Goal: Task Accomplishment & Management: Complete application form

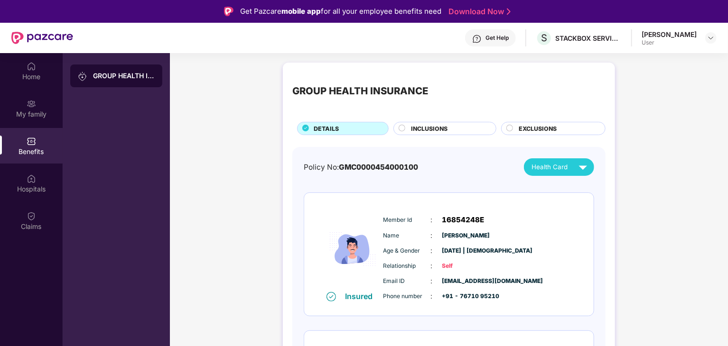
scroll to position [101, 0]
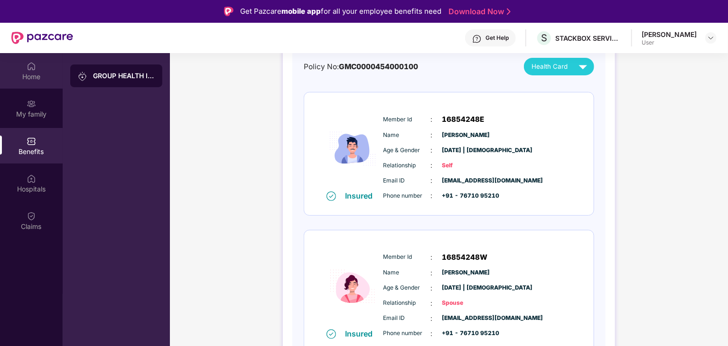
click at [36, 75] on div "Home" at bounding box center [31, 76] width 63 height 9
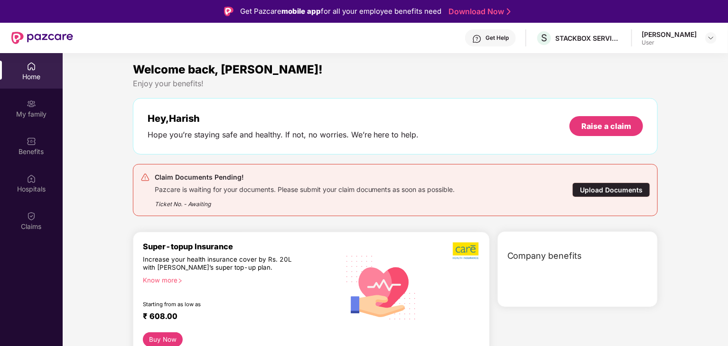
scroll to position [0, 0]
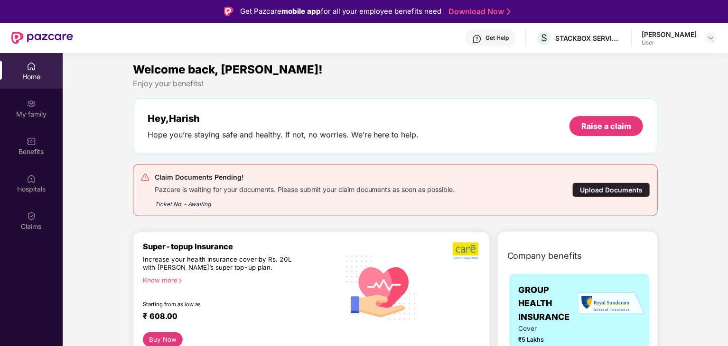
click at [610, 187] on div "Upload Documents" at bounding box center [611, 190] width 78 height 15
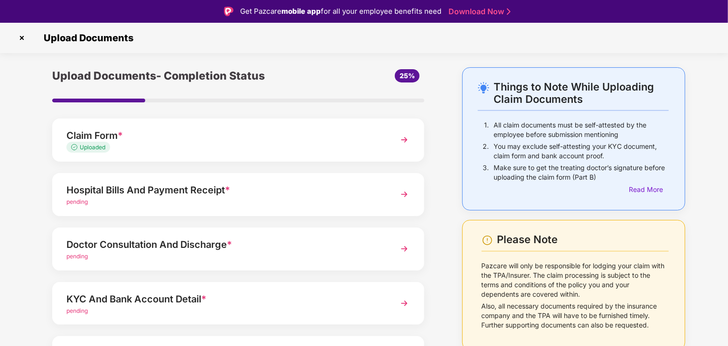
click at [406, 137] on img at bounding box center [404, 139] width 17 height 17
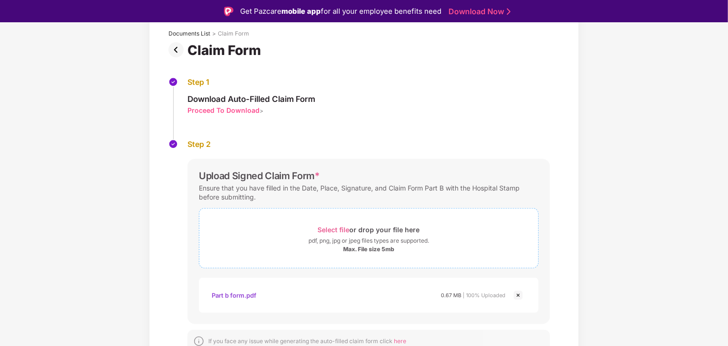
scroll to position [65, 0]
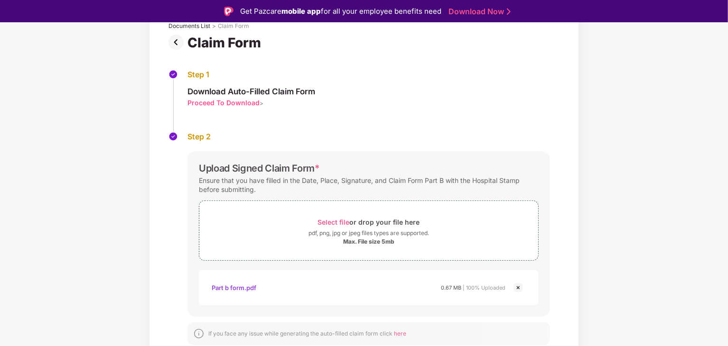
click at [225, 289] on div "Part b form.pdf" at bounding box center [234, 288] width 45 height 16
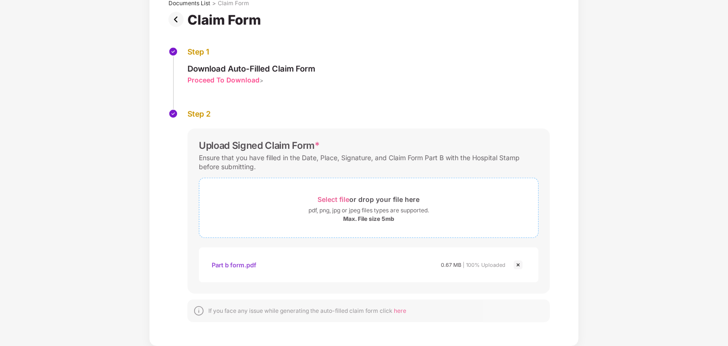
click at [366, 199] on div "Select file or drop your file here" at bounding box center [369, 199] width 102 height 13
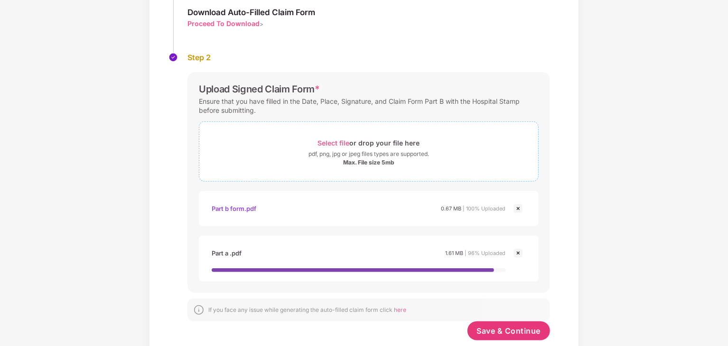
scroll to position [127, 0]
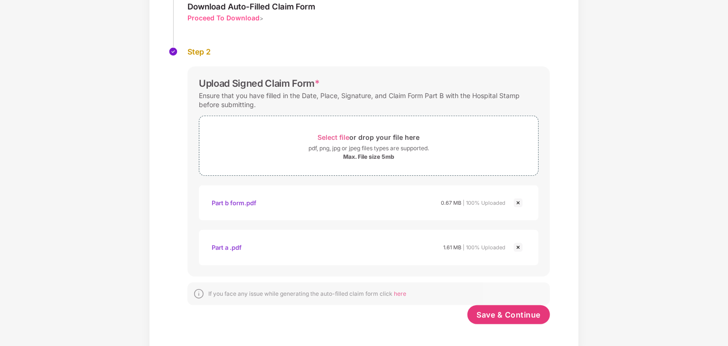
click at [232, 246] on div "Part a .pdf" at bounding box center [227, 248] width 30 height 16
click at [648, 131] on div "Documents List > Claim Form Claim Form Step 1 Download Auto-Filled Claim Form P…" at bounding box center [364, 135] width 728 height 435
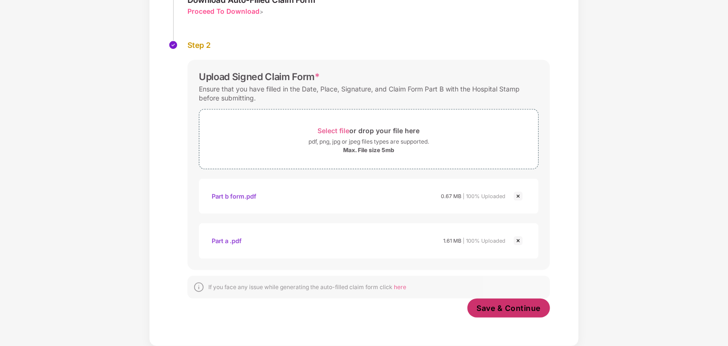
click at [503, 305] on span "Save & Continue" at bounding box center [509, 308] width 64 height 10
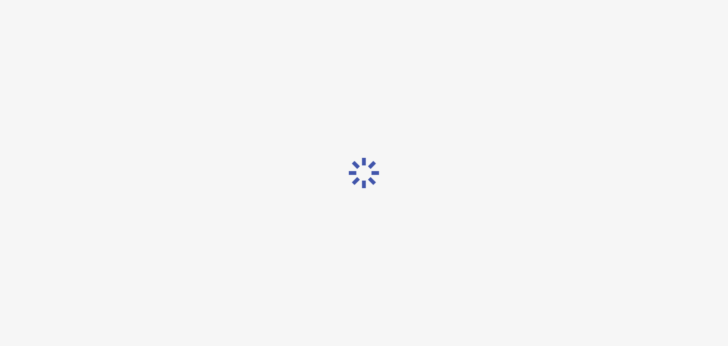
scroll to position [0, 0]
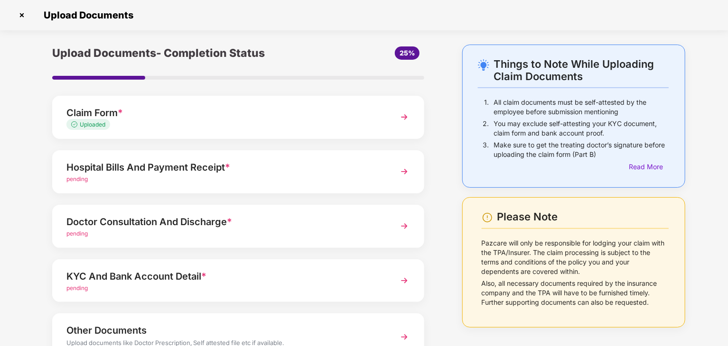
click at [404, 169] on img at bounding box center [404, 171] width 17 height 17
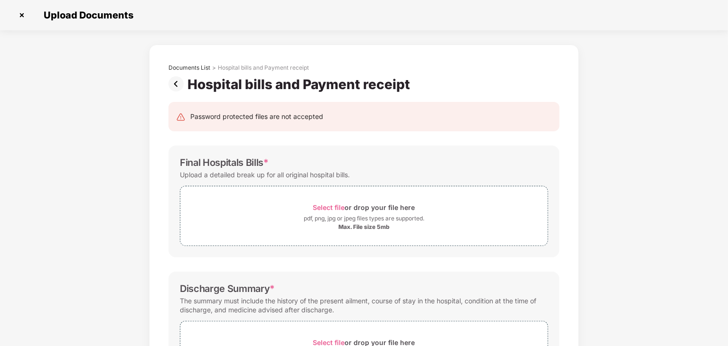
click at [23, 16] on img at bounding box center [21, 15] width 15 height 15
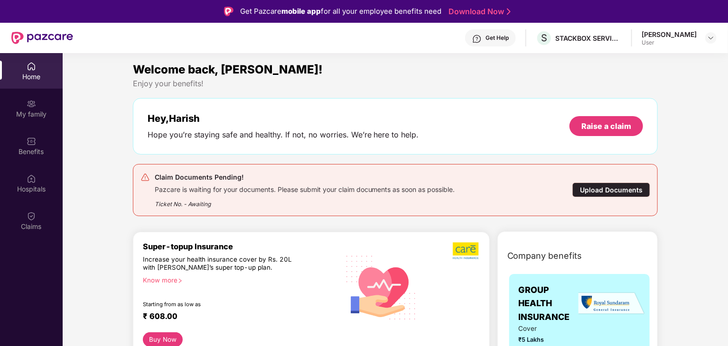
click at [605, 189] on div "Upload Documents" at bounding box center [611, 190] width 78 height 15
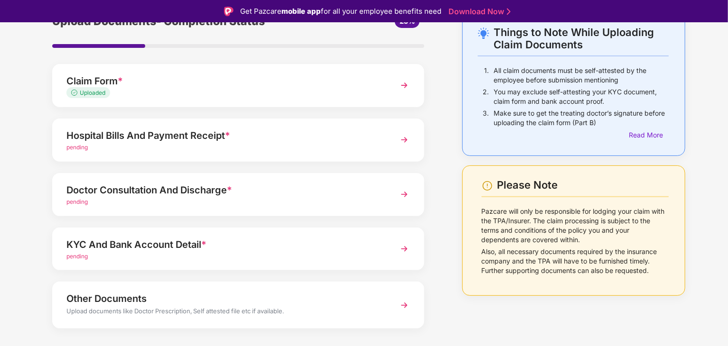
scroll to position [54, 0]
click at [403, 249] on img at bounding box center [404, 249] width 17 height 17
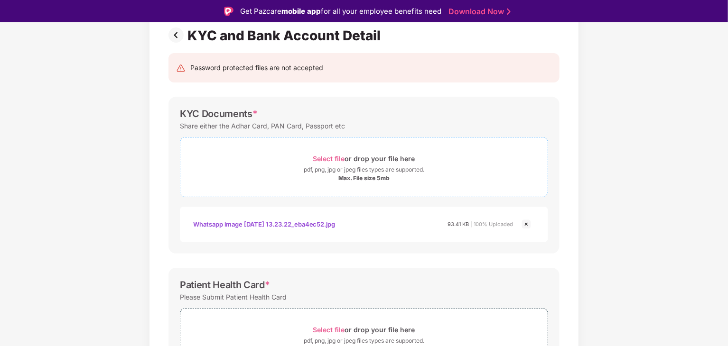
scroll to position [80, 0]
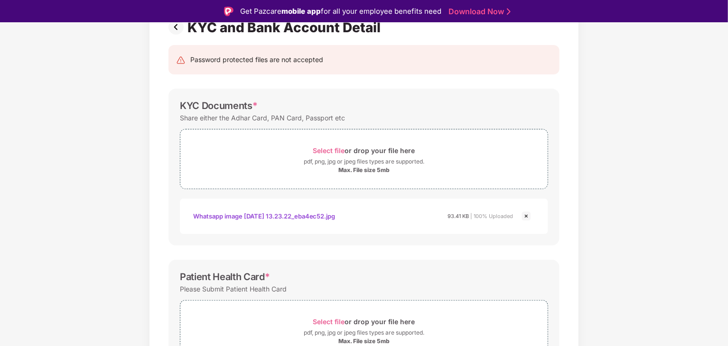
click at [526, 214] on img at bounding box center [525, 216] width 11 height 11
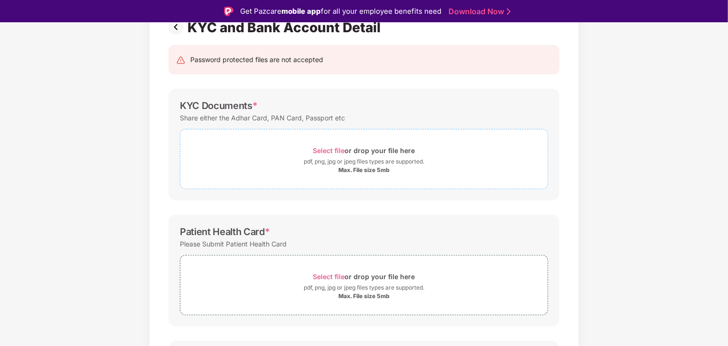
click at [327, 150] on span "Select file" at bounding box center [329, 151] width 32 height 8
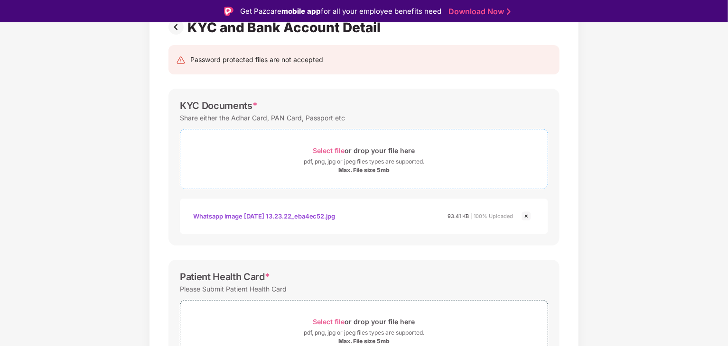
click at [366, 162] on div "pdf, png, jpg or jpeg files types are supported." at bounding box center [364, 161] width 120 height 9
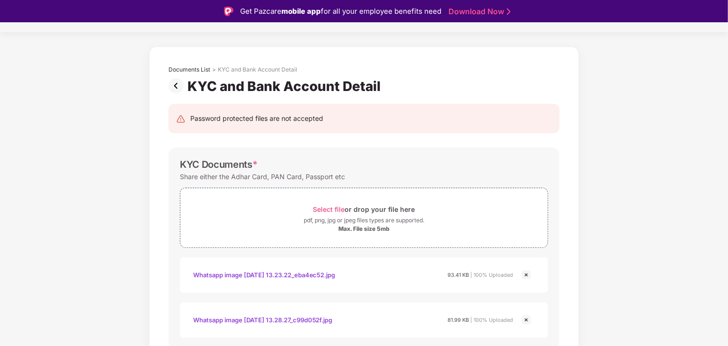
scroll to position [0, 0]
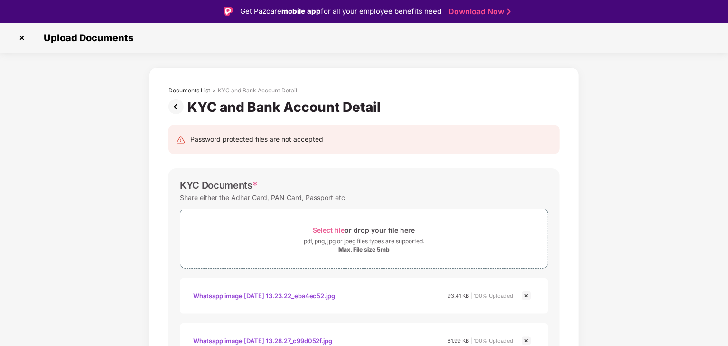
click at [24, 40] on img at bounding box center [21, 37] width 15 height 15
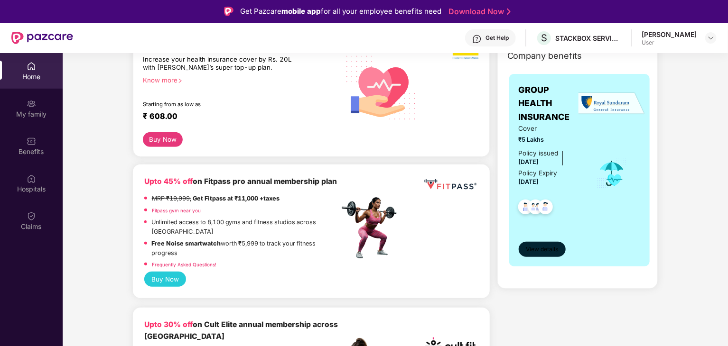
scroll to position [203, 0]
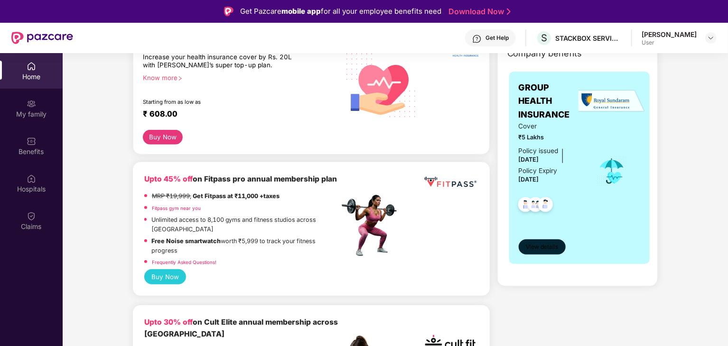
click at [524, 251] on button "View details" at bounding box center [541, 247] width 47 height 15
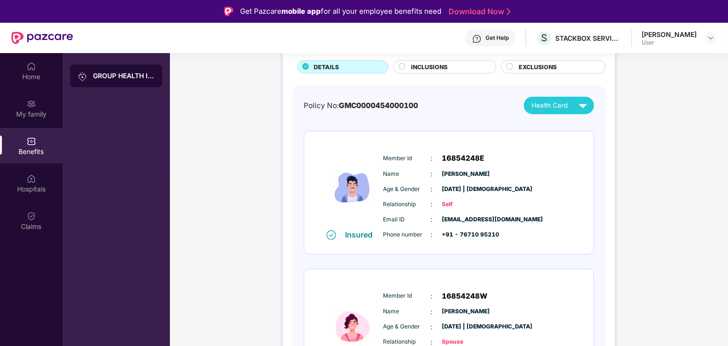
scroll to position [61, 0]
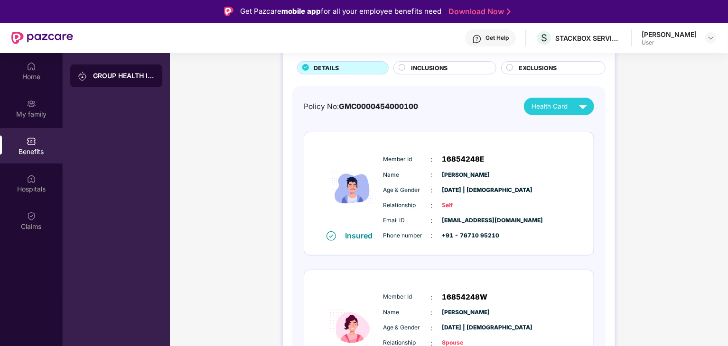
click at [577, 108] on img at bounding box center [582, 106] width 17 height 17
click at [584, 147] on img at bounding box center [587, 147] width 7 height 7
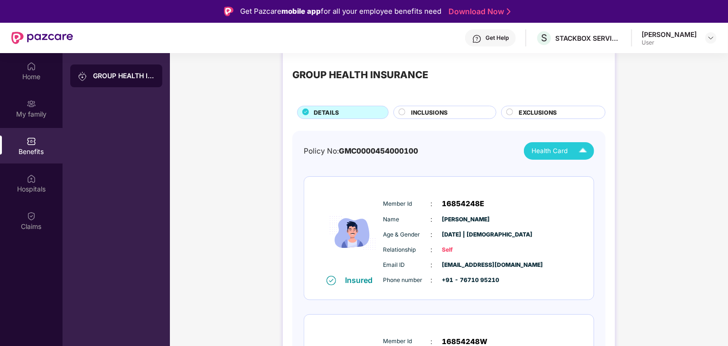
scroll to position [0, 0]
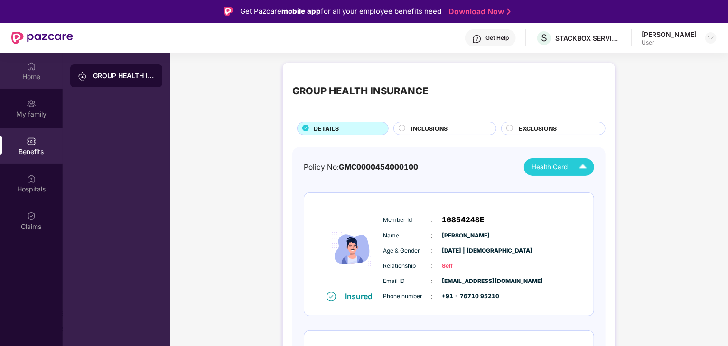
click at [32, 59] on div "Home" at bounding box center [31, 71] width 63 height 36
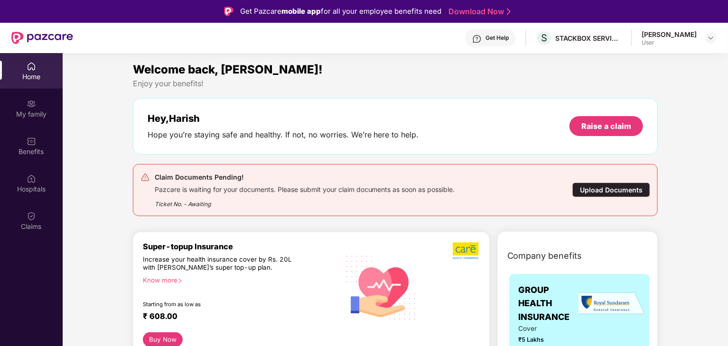
click at [609, 190] on div "Upload Documents" at bounding box center [611, 190] width 78 height 15
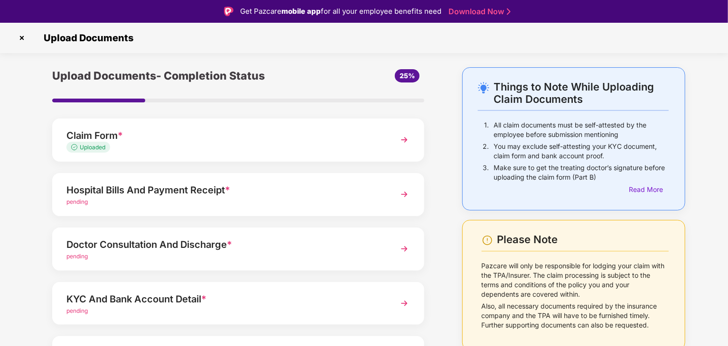
click at [409, 305] on img at bounding box center [404, 303] width 17 height 17
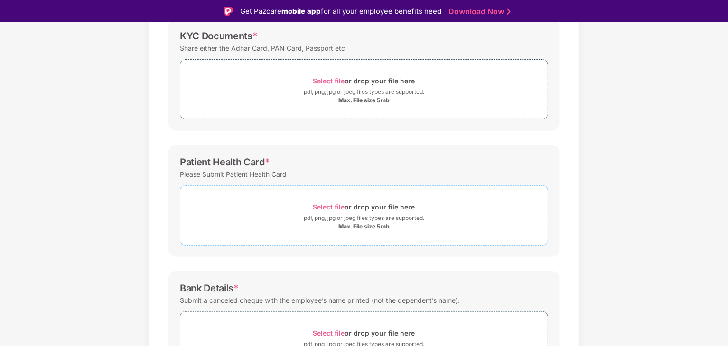
scroll to position [150, 0]
click at [367, 222] on div "Select file or drop your file here pdf, png, jpg or jpeg files types are suppor…" at bounding box center [363, 215] width 367 height 30
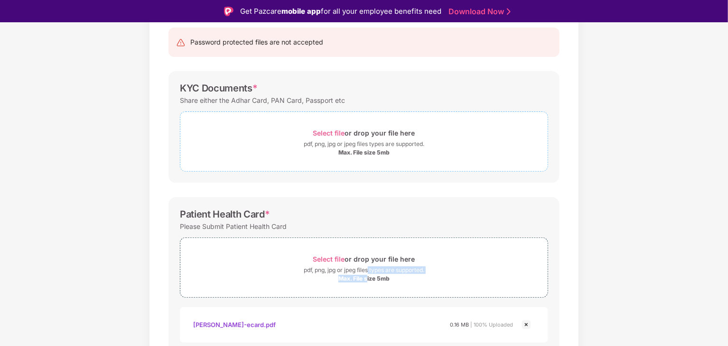
scroll to position [95, 0]
click at [351, 136] on div "Select file or drop your file here" at bounding box center [364, 135] width 102 height 13
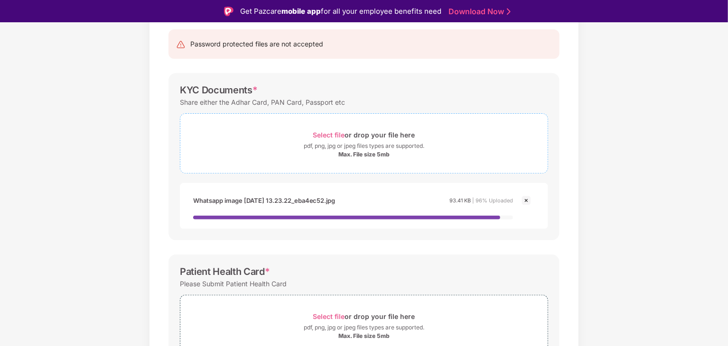
click at [359, 138] on div "Select file or drop your file here" at bounding box center [364, 135] width 102 height 13
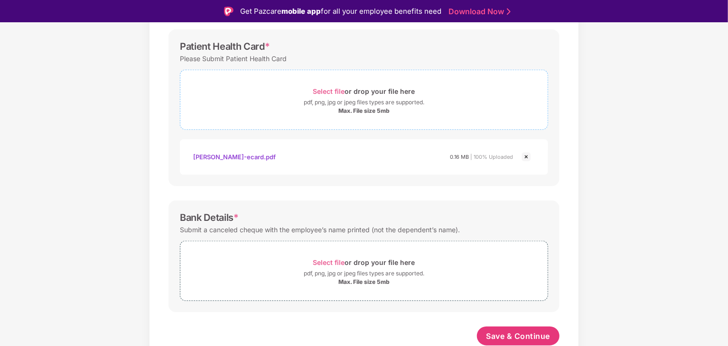
scroll to position [23, 0]
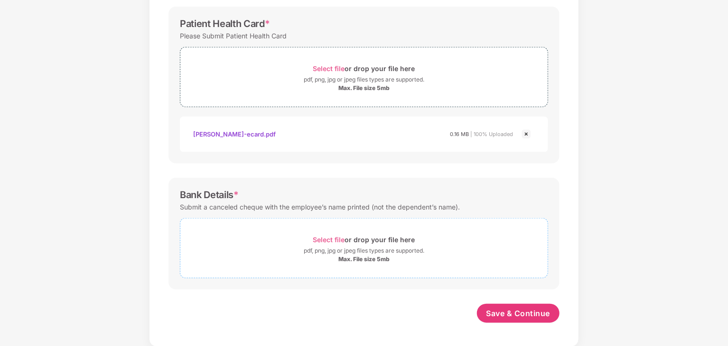
click at [365, 250] on div "pdf, png, jpg or jpeg files types are supported." at bounding box center [364, 250] width 120 height 9
click at [353, 247] on div "pdf, png, jpg or jpeg files types are supported." at bounding box center [364, 250] width 120 height 9
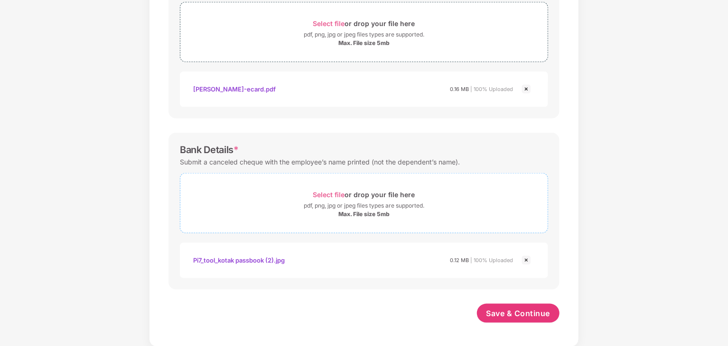
scroll to position [400, 0]
click at [493, 313] on span "Save & Continue" at bounding box center [518, 313] width 64 height 10
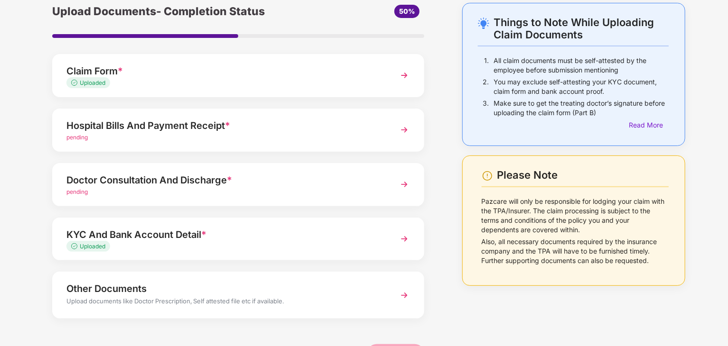
scroll to position [38, 0]
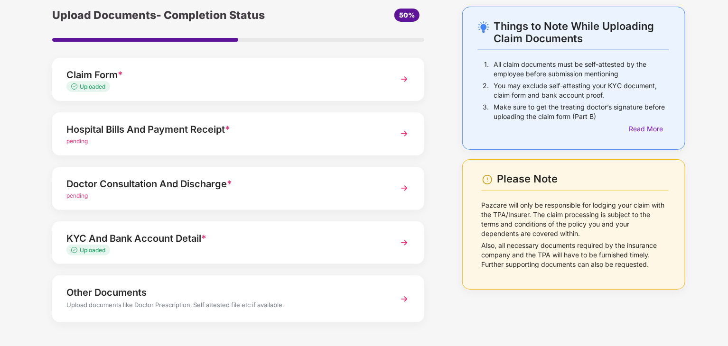
click at [404, 186] on img at bounding box center [404, 188] width 17 height 17
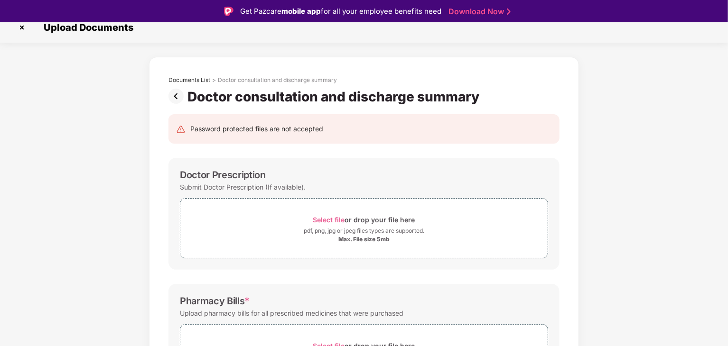
scroll to position [8, 0]
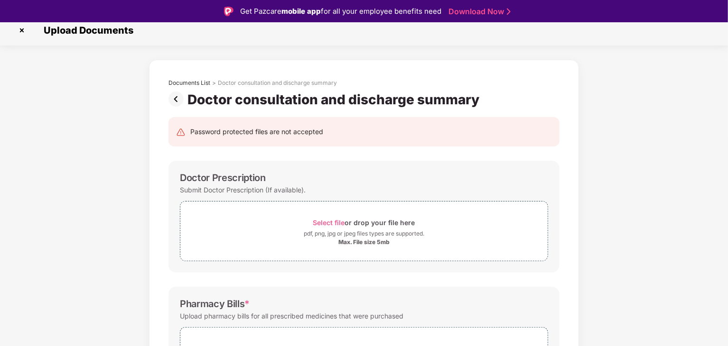
click at [179, 101] on img at bounding box center [177, 99] width 19 height 15
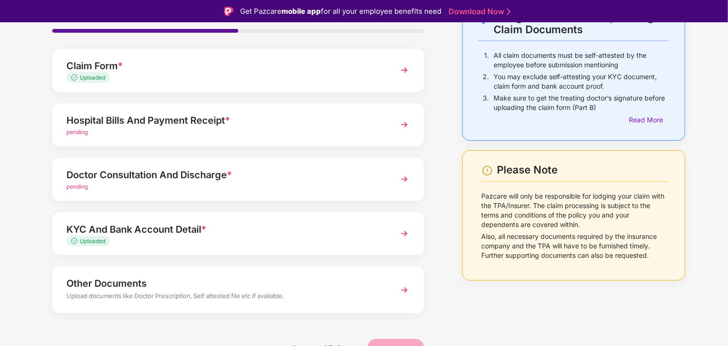
scroll to position [73, 0]
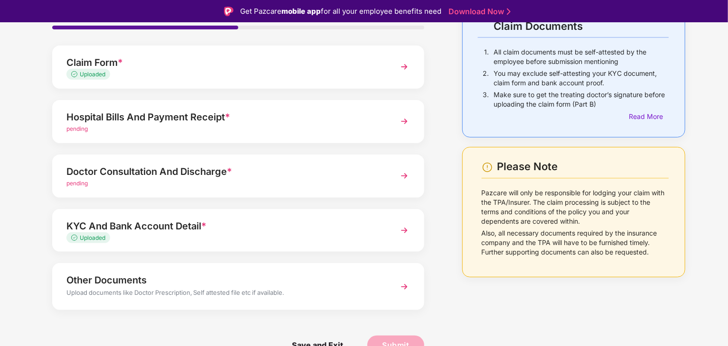
click at [404, 175] on img at bounding box center [404, 175] width 17 height 17
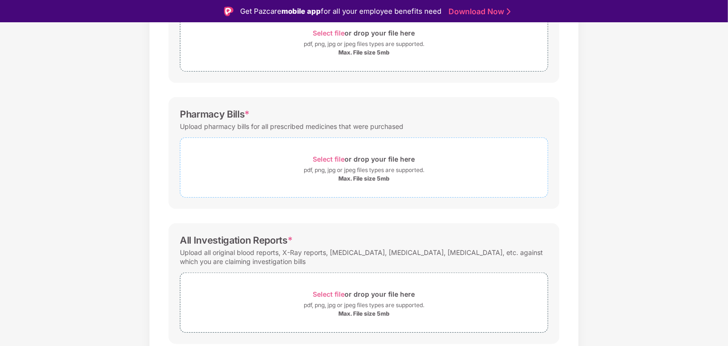
scroll to position [194, 0]
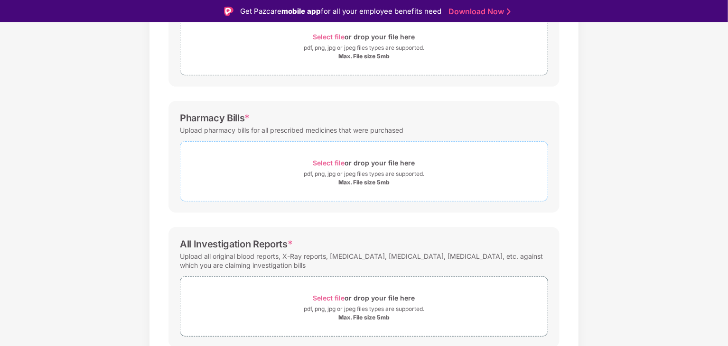
click at [358, 174] on div "pdf, png, jpg or jpeg files types are supported." at bounding box center [364, 173] width 120 height 9
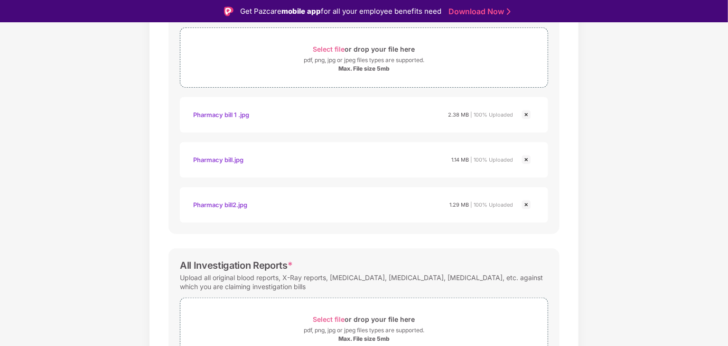
scroll to position [364, 0]
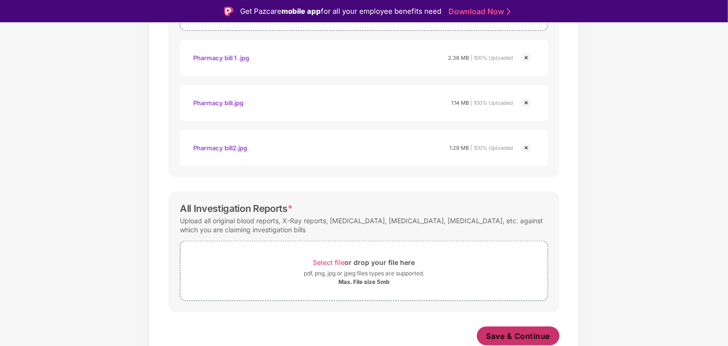
click at [496, 331] on span "Save & Continue" at bounding box center [518, 336] width 64 height 10
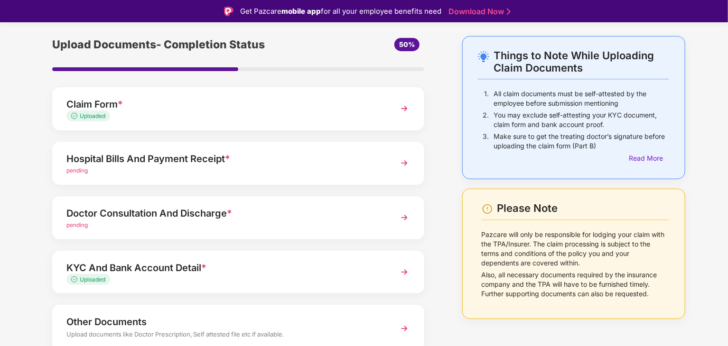
scroll to position [29, 0]
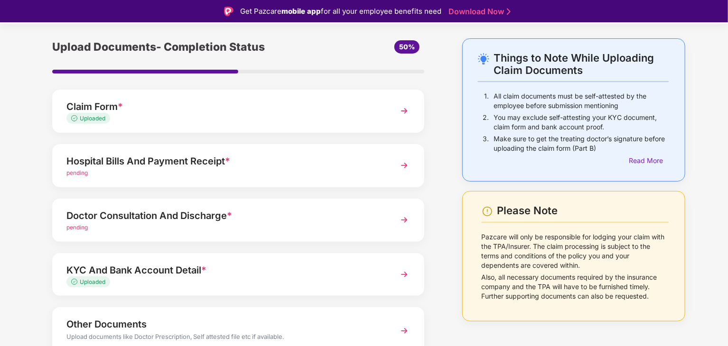
click at [400, 164] on img at bounding box center [404, 165] width 17 height 17
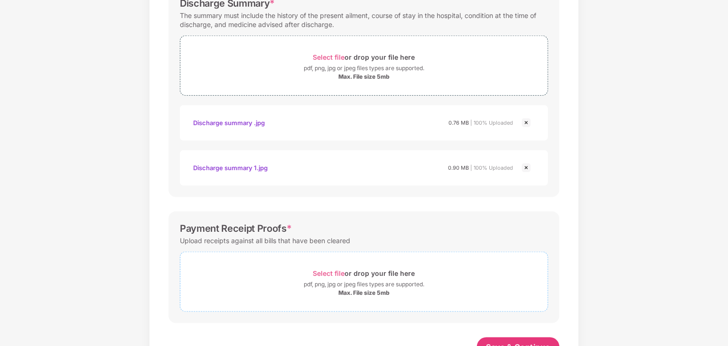
scroll to position [455, 0]
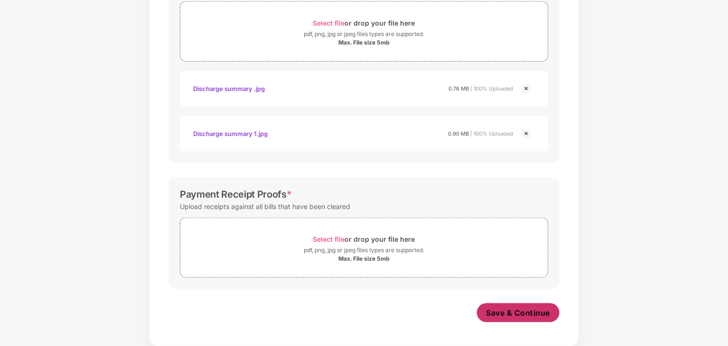
click at [502, 308] on span "Save & Continue" at bounding box center [518, 313] width 64 height 10
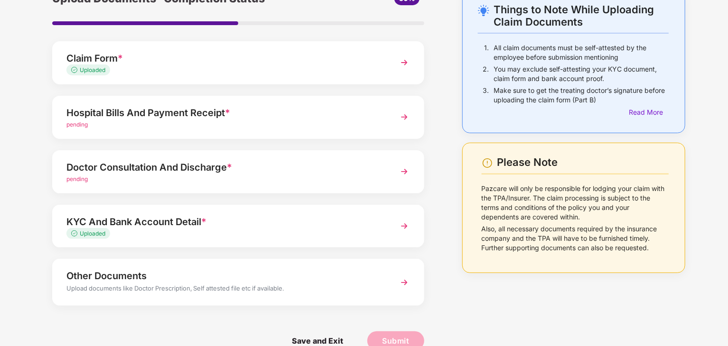
scroll to position [54, 0]
click at [407, 126] on img at bounding box center [404, 117] width 17 height 17
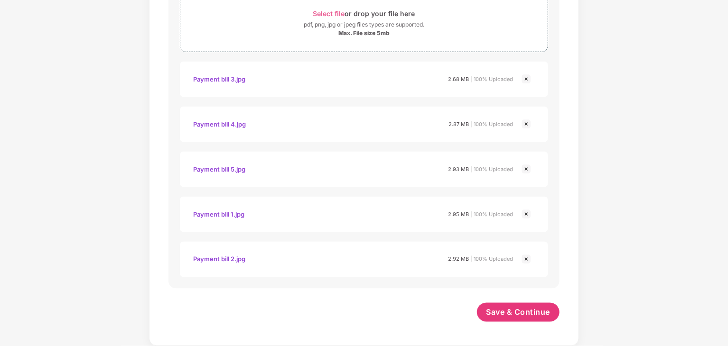
scroll to position [677, 0]
click at [508, 311] on span "Save & Continue" at bounding box center [518, 313] width 64 height 10
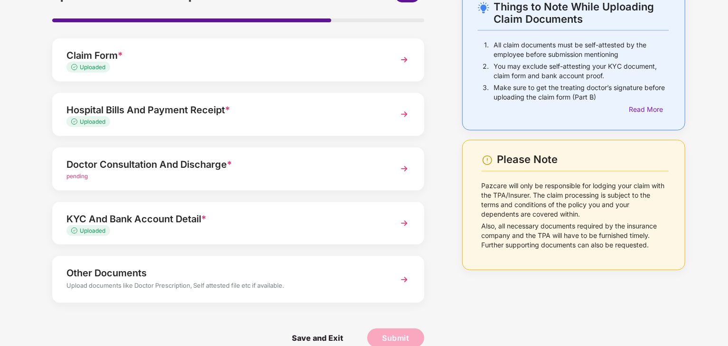
scroll to position [56, 0]
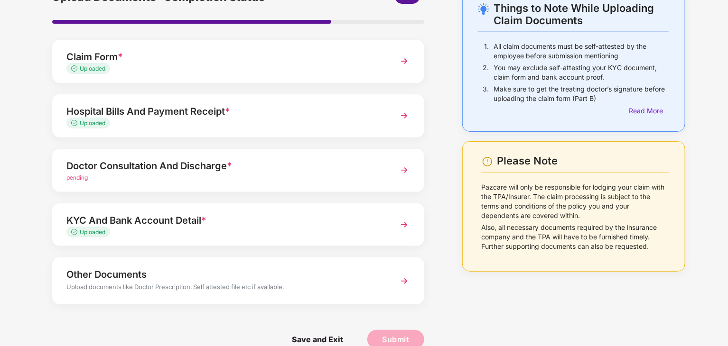
click at [406, 115] on img at bounding box center [404, 115] width 17 height 17
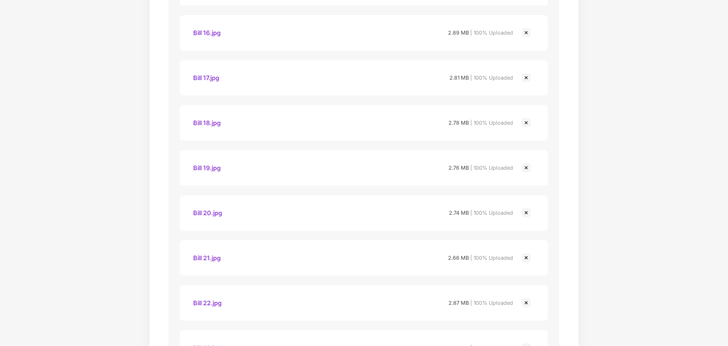
scroll to position [2117, 0]
click at [519, 315] on span "Save & Continue" at bounding box center [518, 313] width 64 height 10
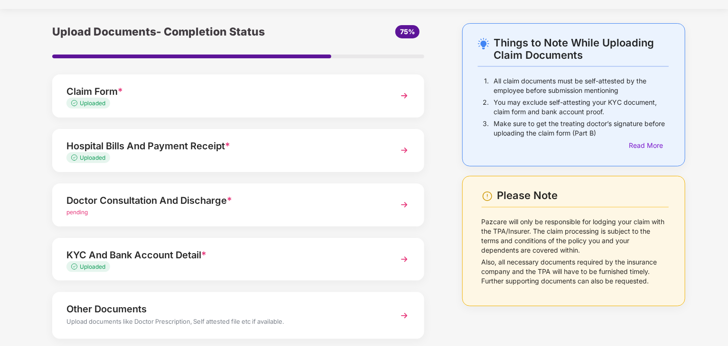
scroll to position [18, 0]
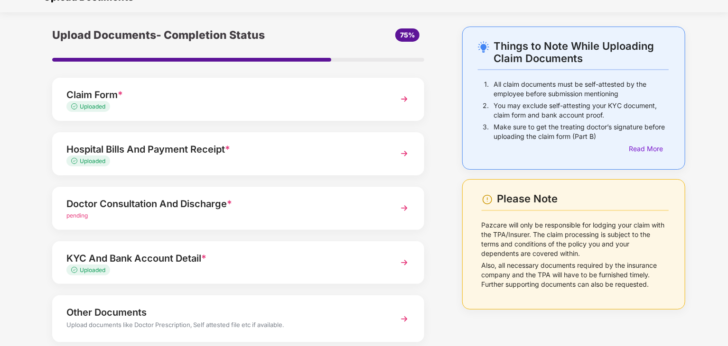
click at [404, 206] on img at bounding box center [404, 208] width 17 height 17
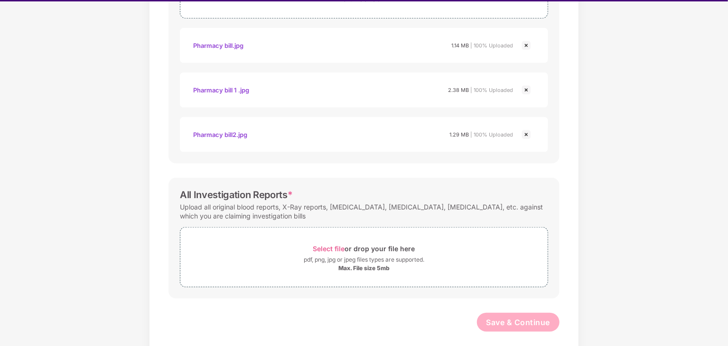
scroll to position [363, 0]
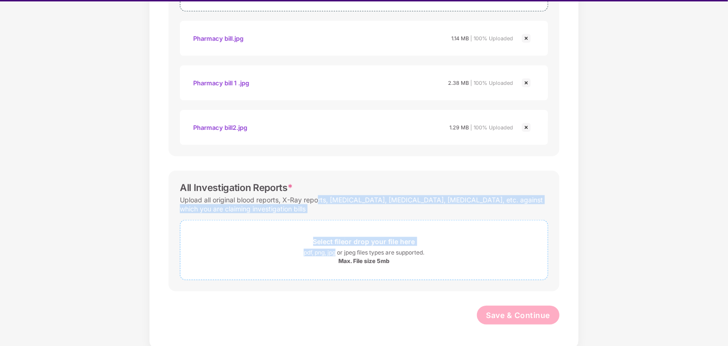
drag, startPoint x: 335, startPoint y: 227, endPoint x: 332, endPoint y: 262, distance: 35.2
click at [333, 259] on div "All Investigation Reports * Upload all original blood reports, X-Ray reports, s…" at bounding box center [363, 231] width 391 height 121
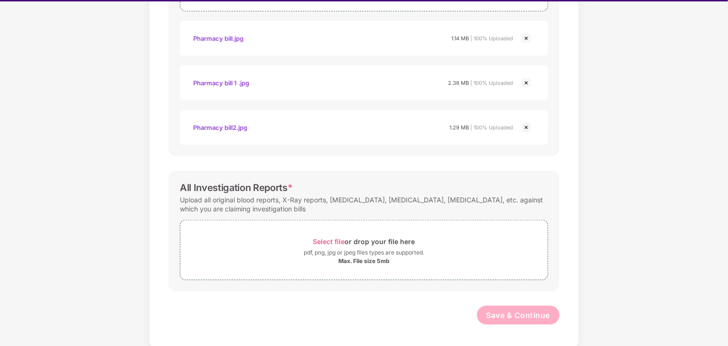
click at [302, 313] on div "Save & Continue" at bounding box center [363, 318] width 391 height 24
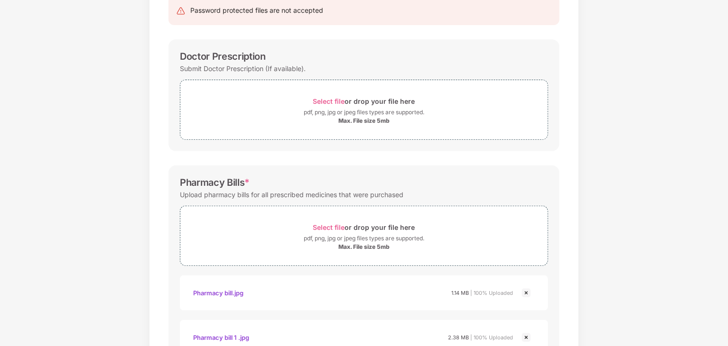
scroll to position [0, 0]
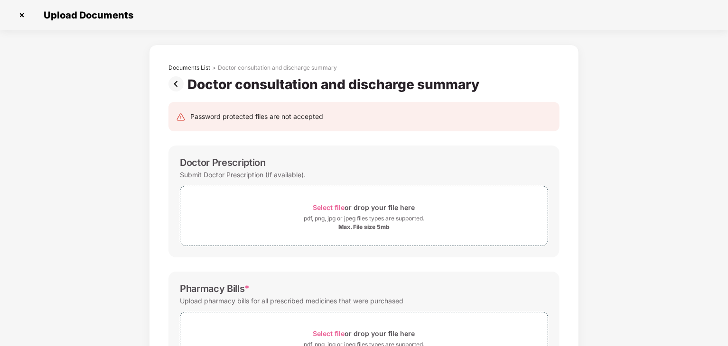
click at [25, 15] on img at bounding box center [21, 15] width 15 height 15
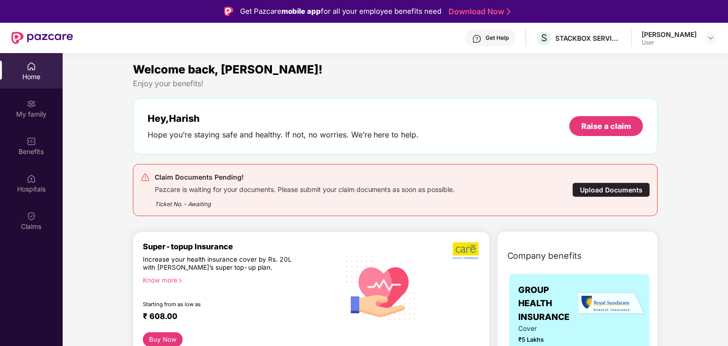
click at [622, 193] on div "Upload Documents" at bounding box center [611, 190] width 78 height 15
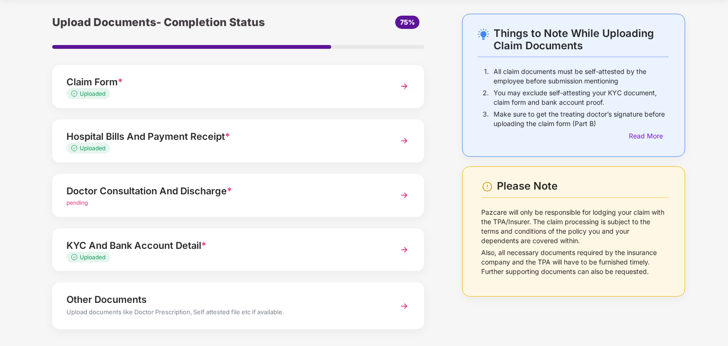
scroll to position [30, 0]
click at [402, 195] on img at bounding box center [404, 195] width 17 height 17
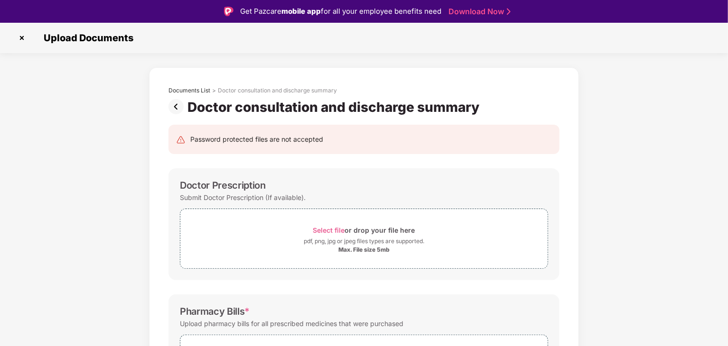
click at [23, 37] on img at bounding box center [21, 37] width 15 height 15
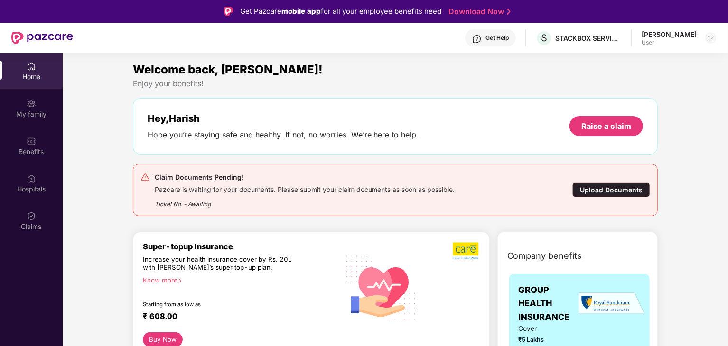
click at [595, 188] on div "Upload Documents" at bounding box center [611, 190] width 78 height 15
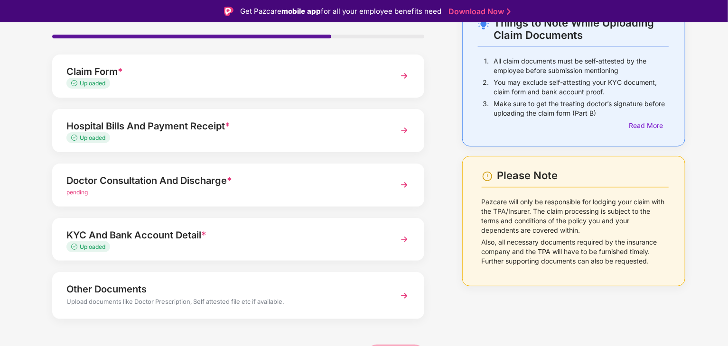
scroll to position [66, 0]
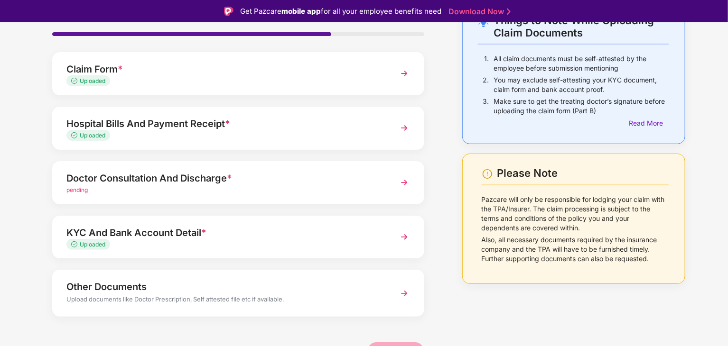
click at [233, 138] on div "Uploaded" at bounding box center [223, 135] width 314 height 9
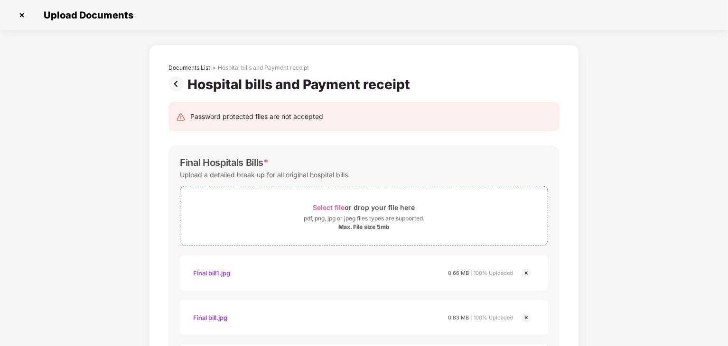
click at [21, 16] on img at bounding box center [21, 15] width 15 height 15
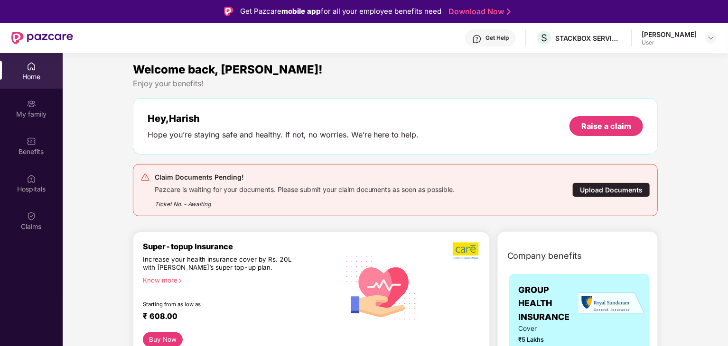
click at [598, 190] on div "Upload Documents" at bounding box center [611, 190] width 78 height 15
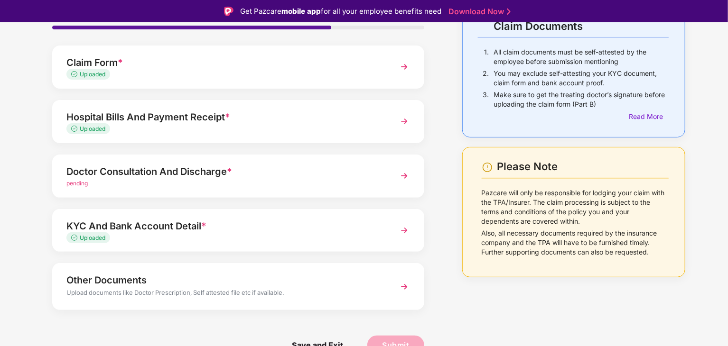
scroll to position [23, 0]
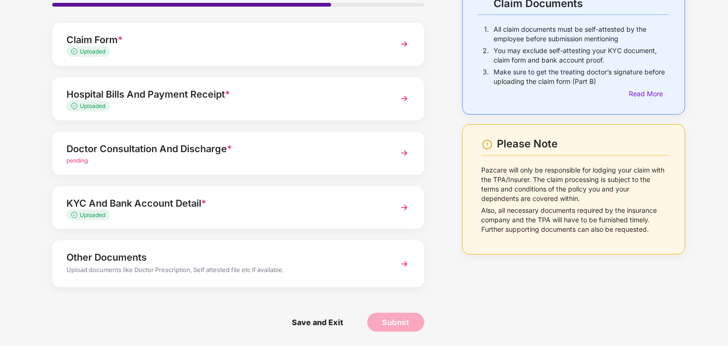
click at [405, 151] on img at bounding box center [404, 153] width 17 height 17
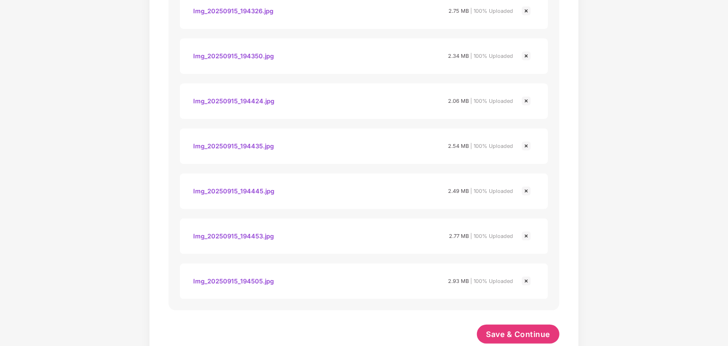
scroll to position [1850, 0]
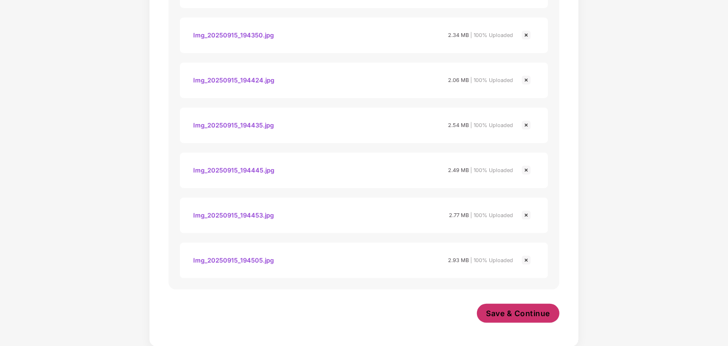
click at [489, 311] on span "Save & Continue" at bounding box center [518, 313] width 64 height 10
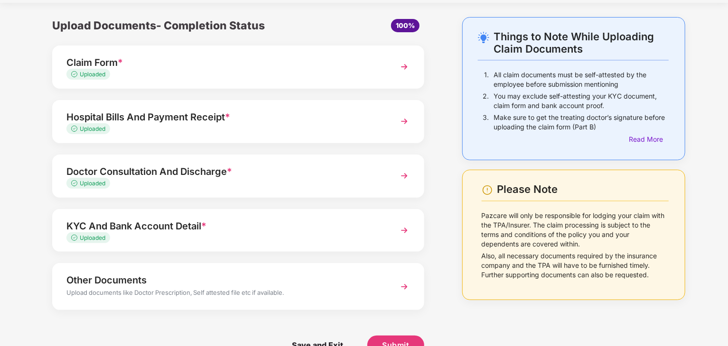
scroll to position [26, 0]
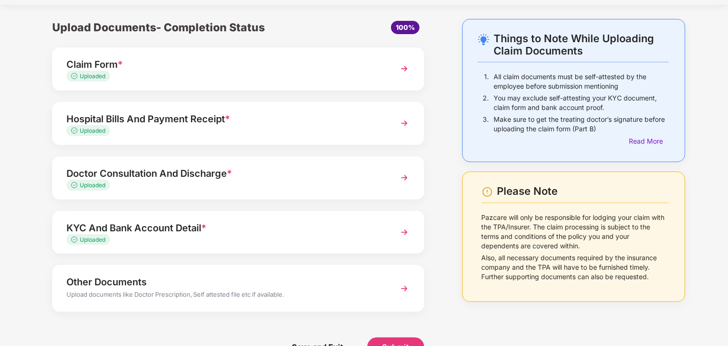
click at [405, 285] on img at bounding box center [404, 288] width 17 height 17
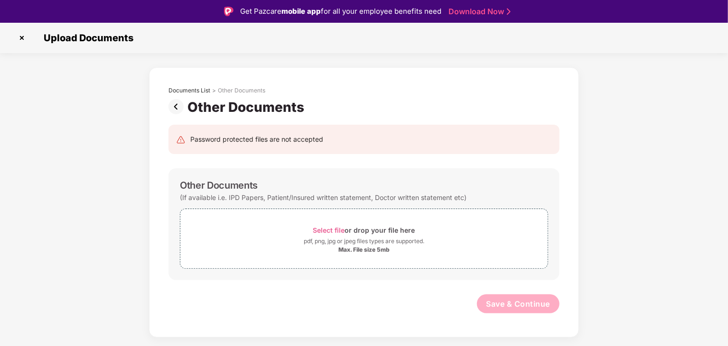
click at [180, 110] on img at bounding box center [177, 106] width 19 height 15
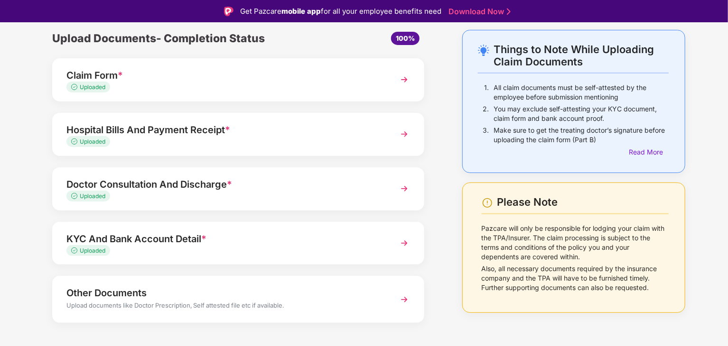
scroll to position [38, 0]
click at [407, 188] on img at bounding box center [404, 188] width 17 height 17
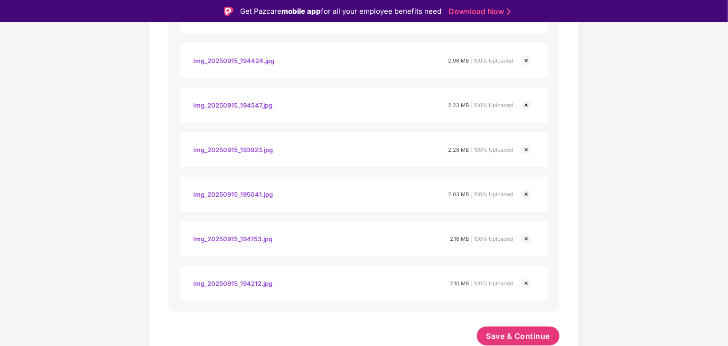
scroll to position [23, 0]
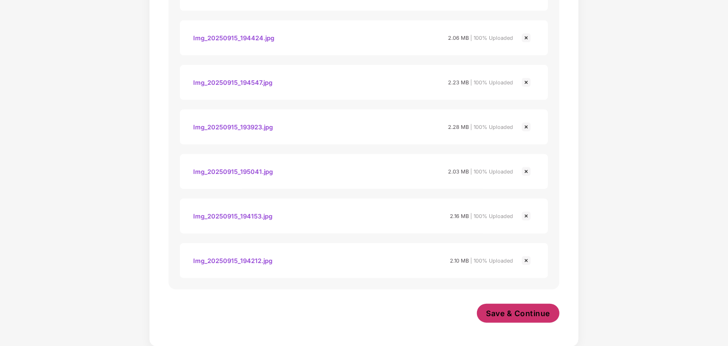
click at [514, 310] on span "Save & Continue" at bounding box center [518, 313] width 64 height 10
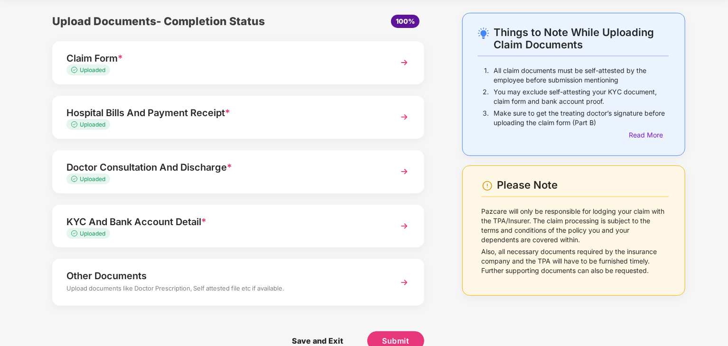
scroll to position [34, 0]
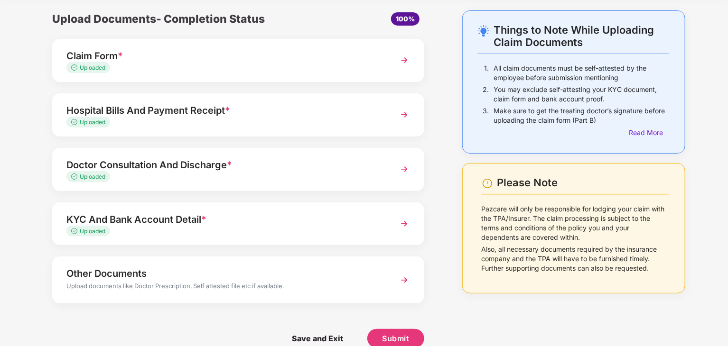
click at [283, 232] on div "Uploaded" at bounding box center [223, 231] width 314 height 9
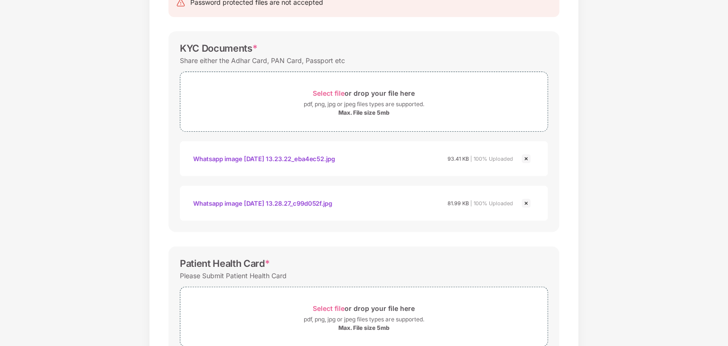
scroll to position [0, 0]
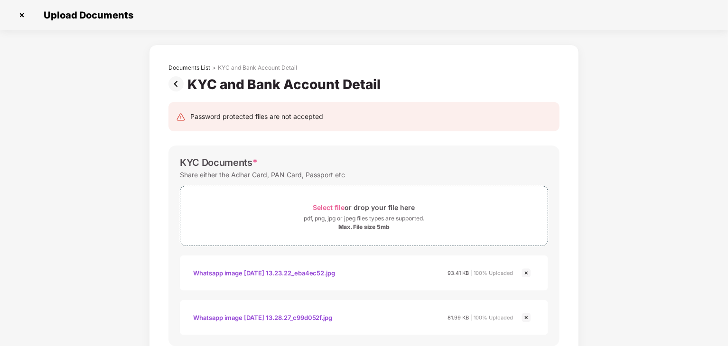
click at [23, 15] on img at bounding box center [21, 15] width 15 height 15
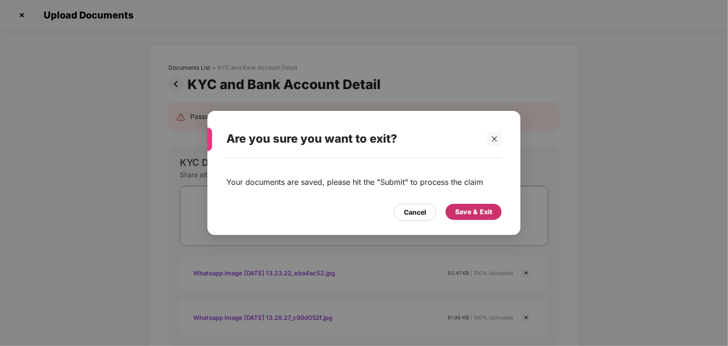
click at [476, 211] on div "Save & Exit" at bounding box center [473, 212] width 37 height 10
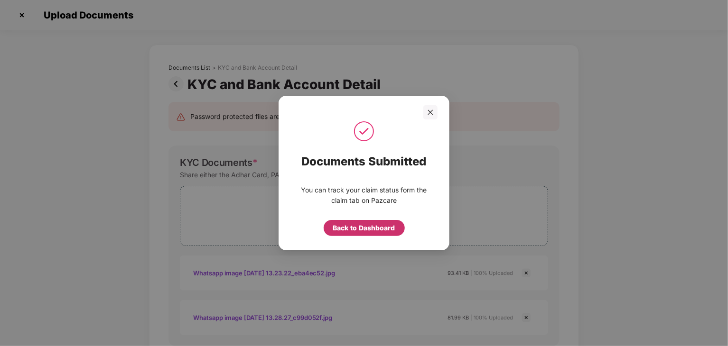
click at [376, 227] on div "Back to Dashboard" at bounding box center [364, 228] width 62 height 10
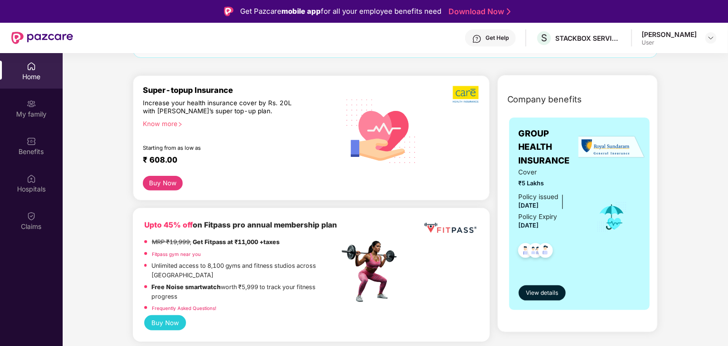
scroll to position [116, 0]
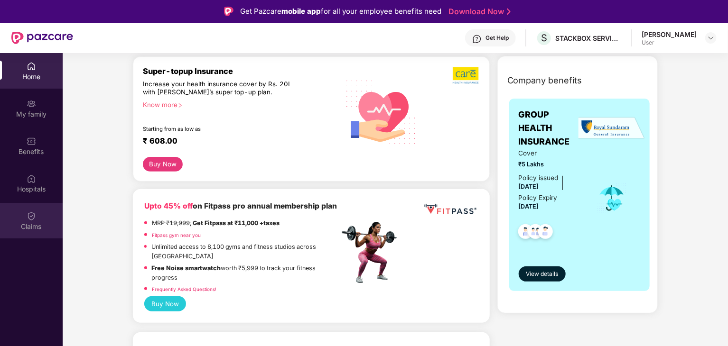
click at [40, 214] on div "Claims" at bounding box center [31, 221] width 63 height 36
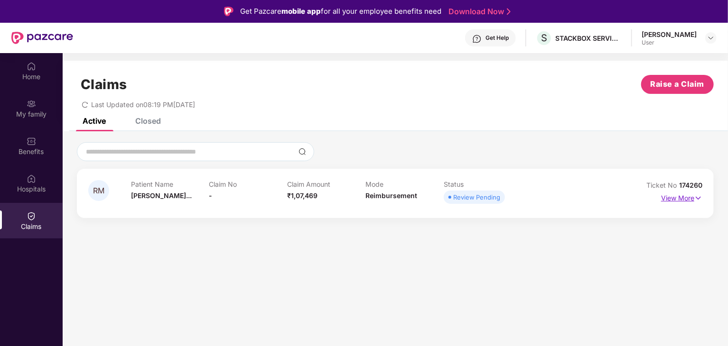
click at [694, 194] on img at bounding box center [698, 198] width 8 height 10
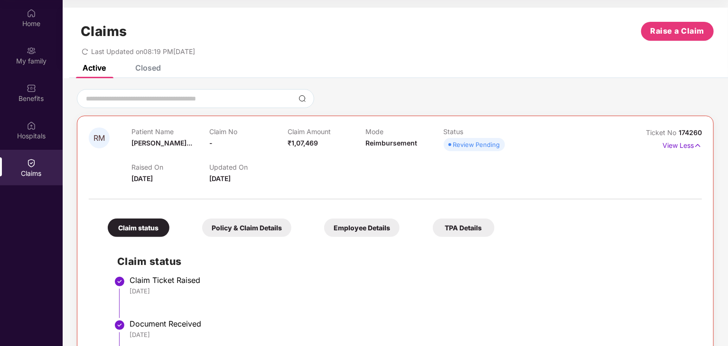
scroll to position [64, 0]
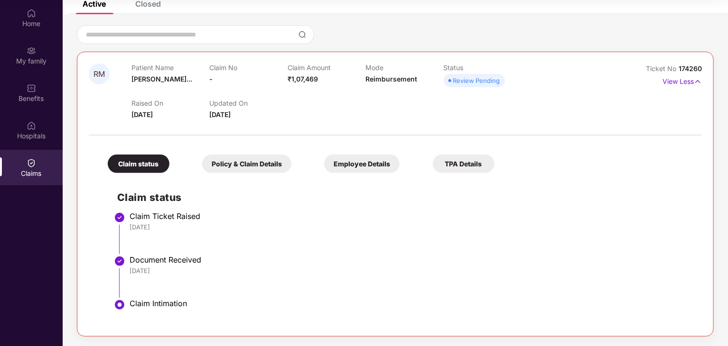
click at [249, 173] on div "Claim status Policy & Claim Details Employee Details TPA Details Claim status C…" at bounding box center [395, 232] width 613 height 184
click at [253, 162] on div "Policy & Claim Details" at bounding box center [246, 164] width 89 height 18
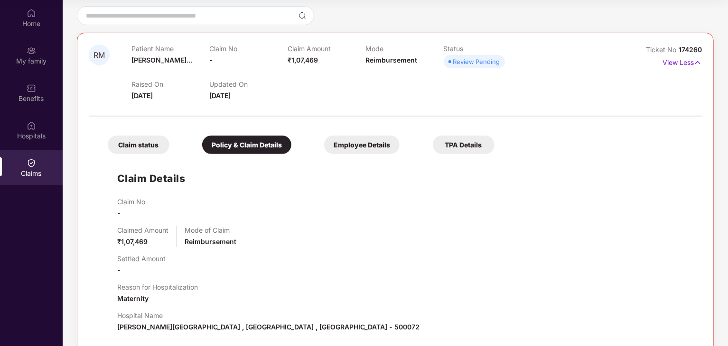
scroll to position [83, 0]
click at [376, 135] on div "Claim status Policy & Claim Details Employee Details TPA Details" at bounding box center [296, 141] width 396 height 28
click at [370, 152] on div "Employee Details" at bounding box center [361, 145] width 75 height 18
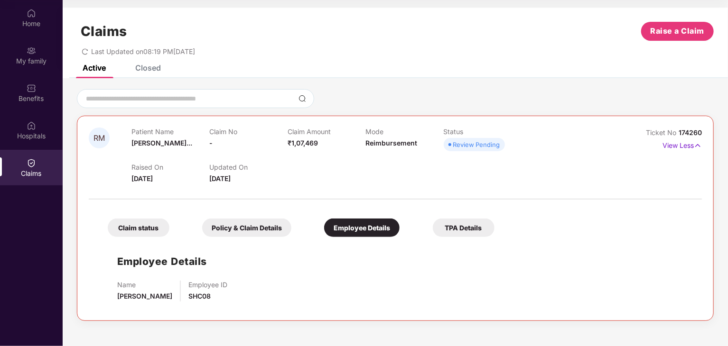
scroll to position [0, 0]
click at [471, 227] on div "TPA Details" at bounding box center [464, 228] width 62 height 18
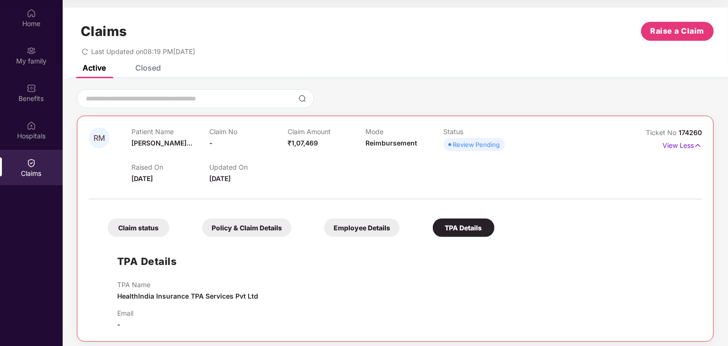
scroll to position [5, 0]
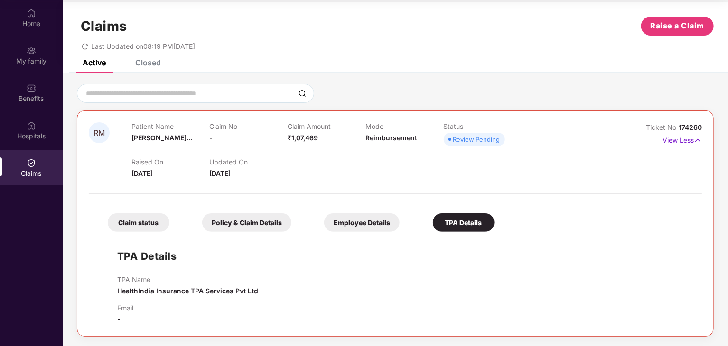
click at [142, 224] on div "Claim status" at bounding box center [139, 222] width 62 height 18
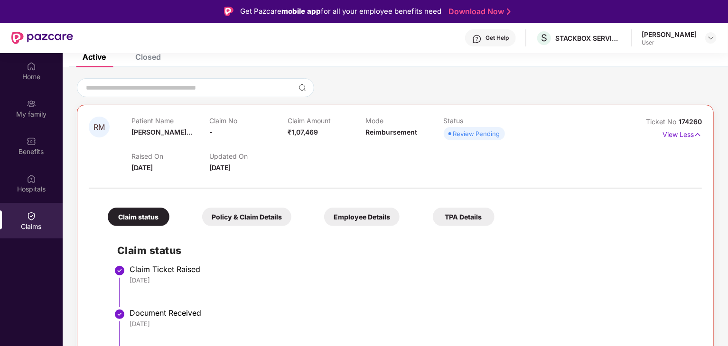
scroll to position [53, 0]
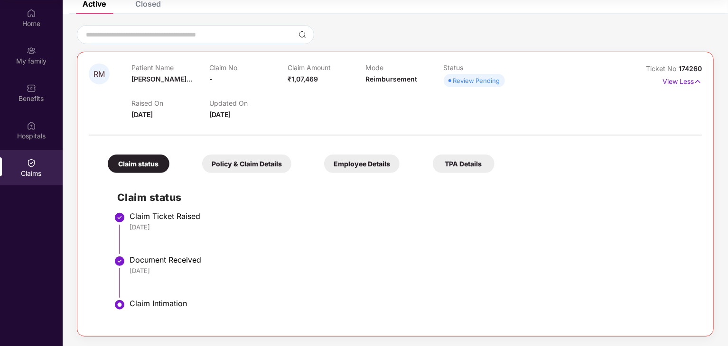
drag, startPoint x: 145, startPoint y: 298, endPoint x: 130, endPoint y: 328, distance: 33.9
click at [145, 298] on ul "Claim Ticket Raised 15 Sep 2025 Document Received 15 Sep 2025 Claim Intimation" at bounding box center [404, 270] width 575 height 110
click at [123, 305] on img at bounding box center [119, 304] width 11 height 11
click at [248, 164] on div "Policy & Claim Details" at bounding box center [246, 164] width 89 height 18
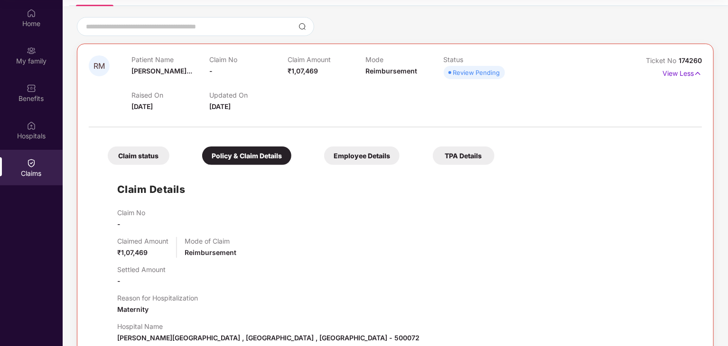
scroll to position [69, 0]
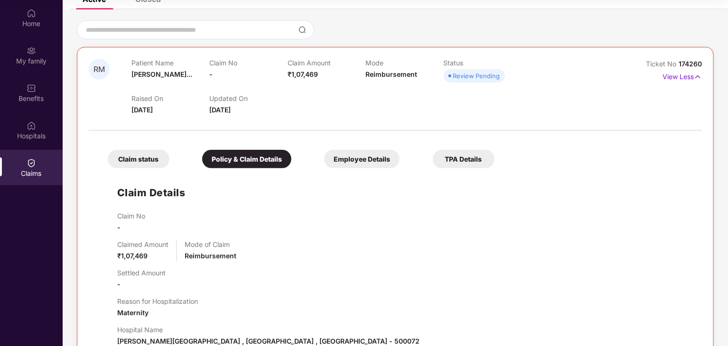
click at [354, 156] on div "Employee Details" at bounding box center [361, 159] width 75 height 18
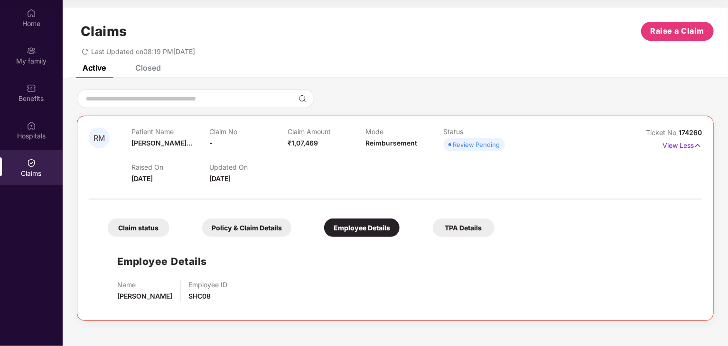
click at [455, 230] on div "TPA Details" at bounding box center [464, 228] width 62 height 18
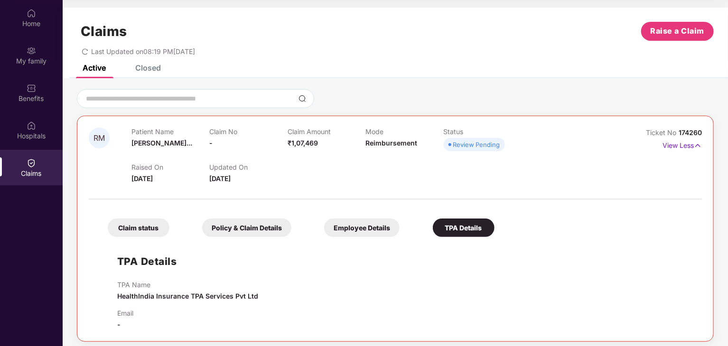
scroll to position [5, 0]
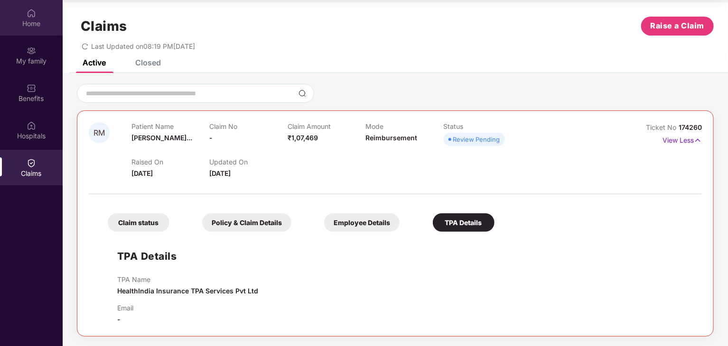
click at [40, 27] on div "Home" at bounding box center [31, 23] width 63 height 9
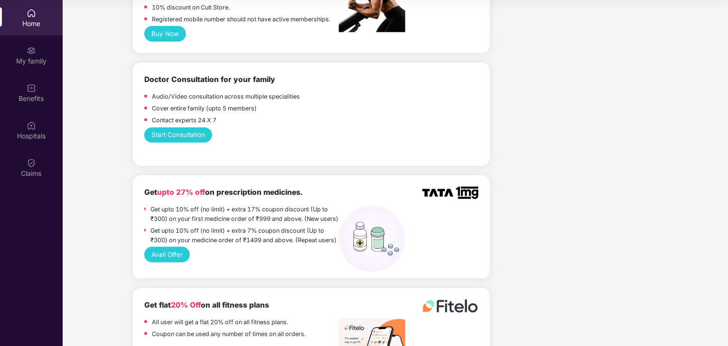
scroll to position [467, 0]
click at [195, 142] on button "Start Consultation" at bounding box center [178, 135] width 68 height 15
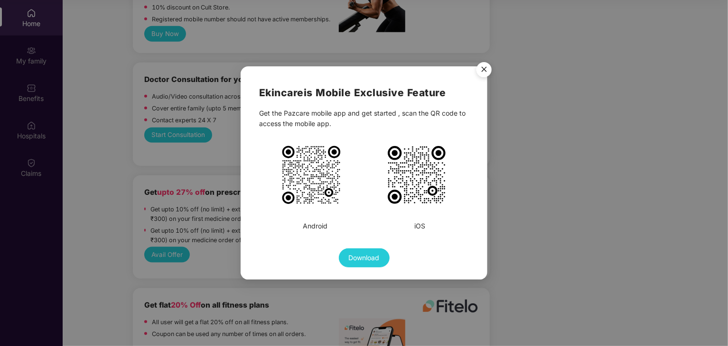
click at [487, 64] on img "Close" at bounding box center [483, 71] width 27 height 27
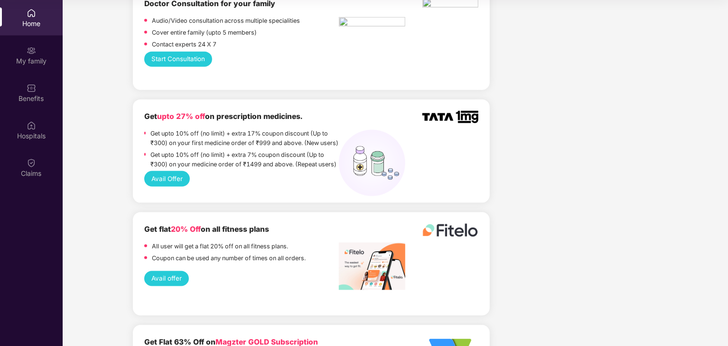
scroll to position [543, 0]
click at [180, 186] on button "Avail Offer" at bounding box center [167, 178] width 46 height 15
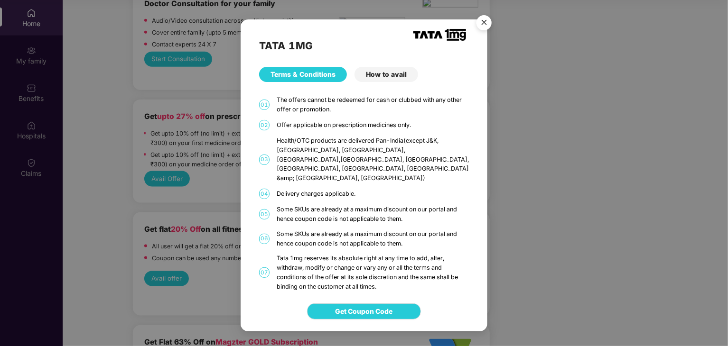
click at [485, 32] on img "Close" at bounding box center [483, 24] width 27 height 27
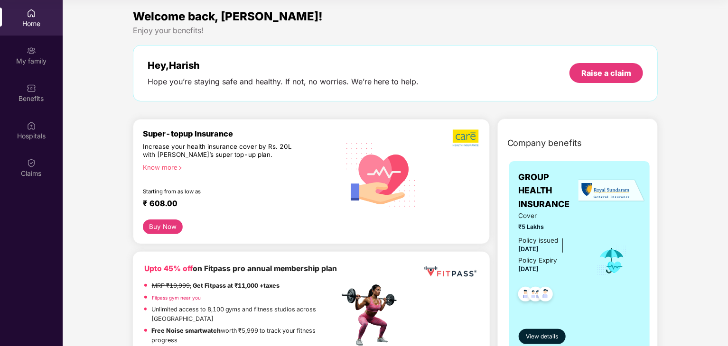
scroll to position [0, 0]
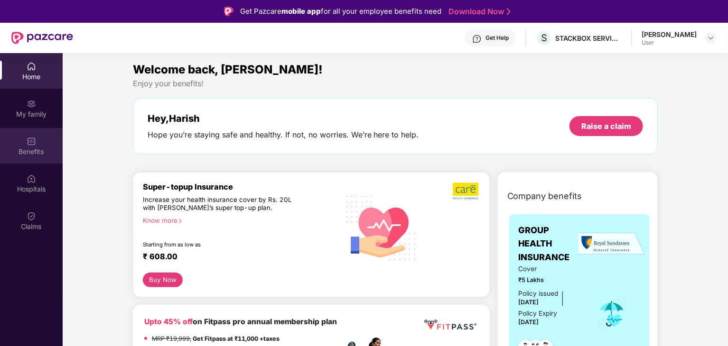
click at [37, 144] on div "Benefits" at bounding box center [31, 146] width 63 height 36
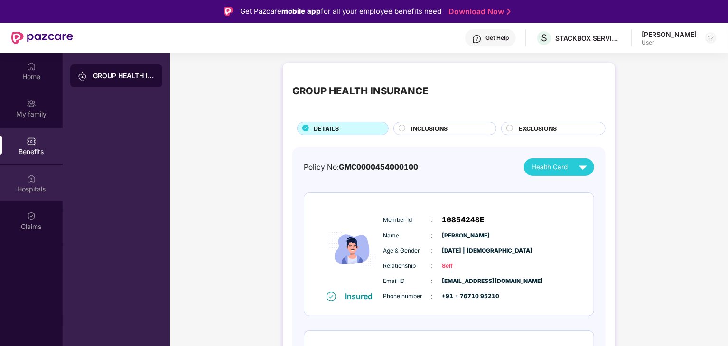
click at [32, 199] on div "Hospitals" at bounding box center [31, 184] width 63 height 36
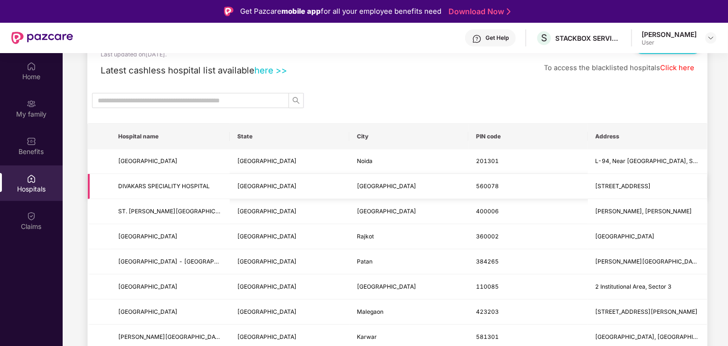
scroll to position [53, 0]
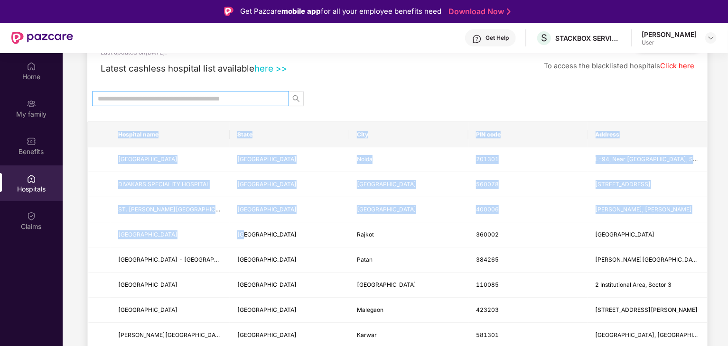
drag, startPoint x: 243, startPoint y: 242, endPoint x: 228, endPoint y: 104, distance: 138.8
click at [237, 94] on input "text" at bounding box center [187, 98] width 178 height 10
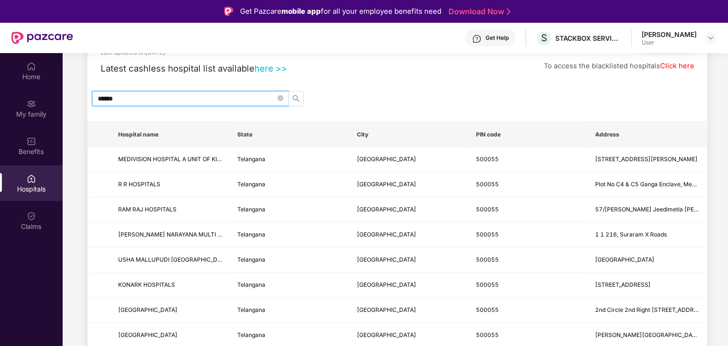
click at [293, 100] on icon "search" at bounding box center [296, 99] width 8 height 8
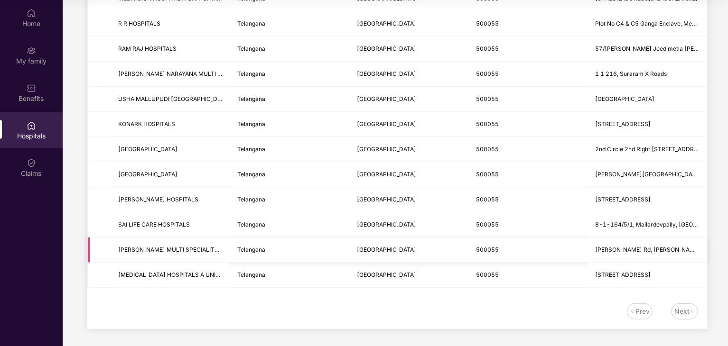
scroll to position [0, 0]
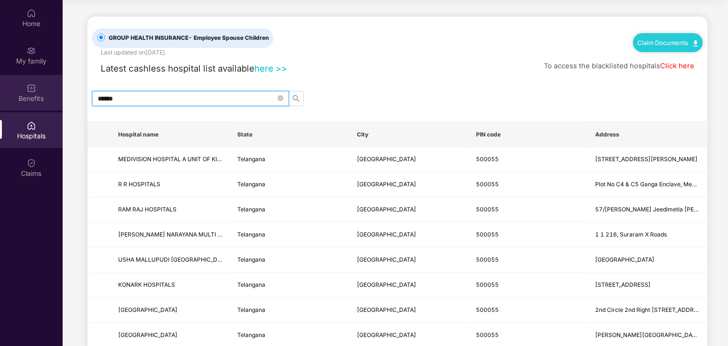
type input "******"
click at [40, 96] on div "Benefits" at bounding box center [31, 98] width 63 height 9
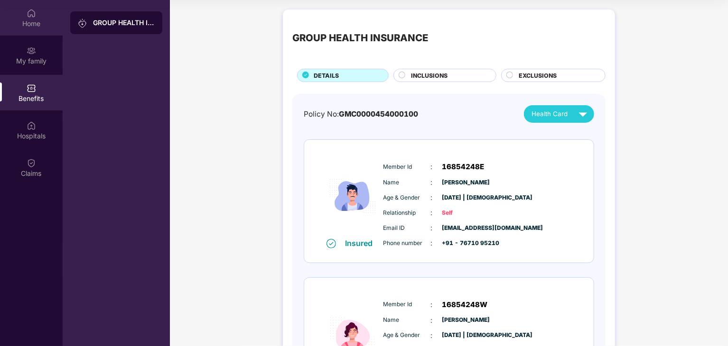
click at [34, 31] on div "Home" at bounding box center [31, 18] width 63 height 36
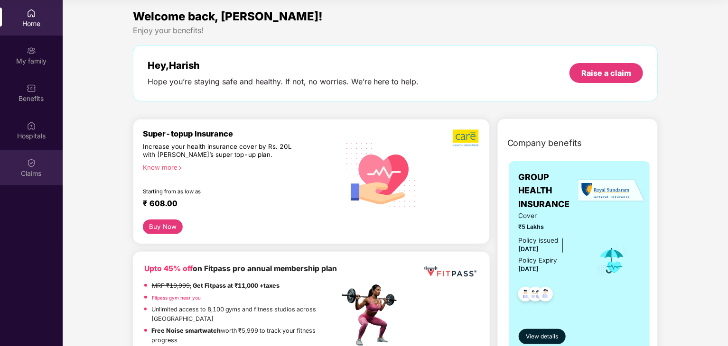
click at [31, 160] on img at bounding box center [31, 162] width 9 height 9
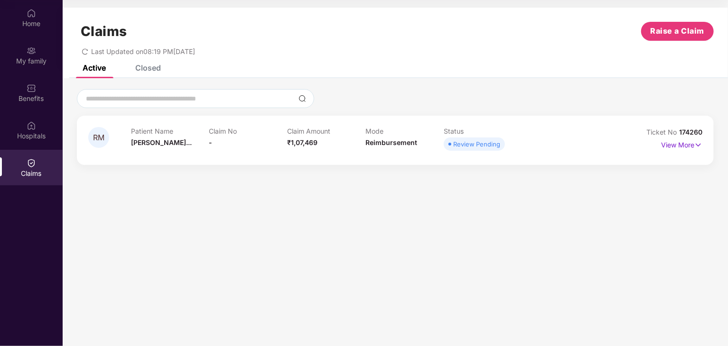
click at [584, 145] on div "Patient Name Renuka Molige... Claim No - Claim Amount ₹1,07,469 Mode Reimbursem…" at bounding box center [365, 140] width 469 height 26
